Goal: Transaction & Acquisition: Purchase product/service

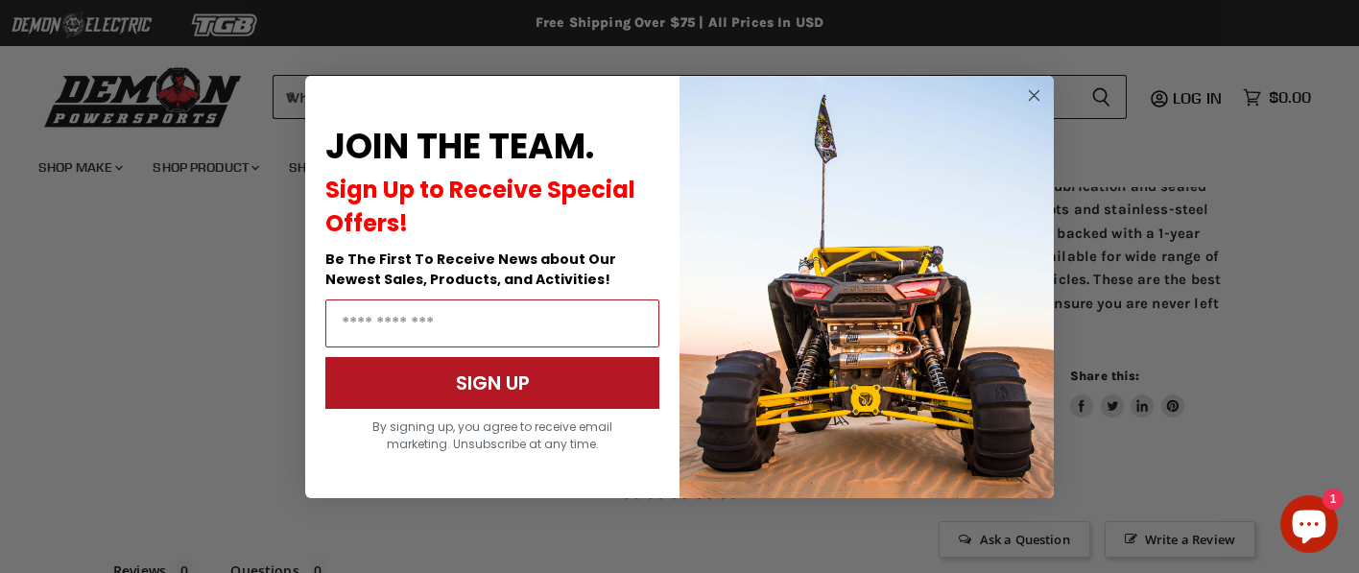
scroll to position [1146, 0]
